Goal: Find contact information: Find contact information

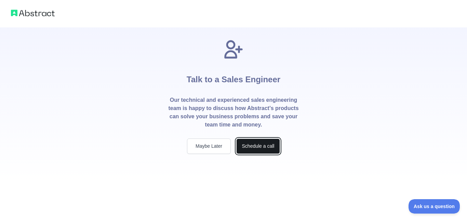
click at [258, 147] on button "Schedule a call" at bounding box center [258, 145] width 44 height 15
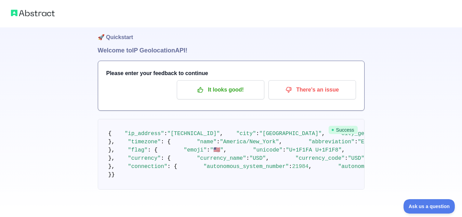
scroll to position [328, 0]
